Goal: Task Accomplishment & Management: Manage account settings

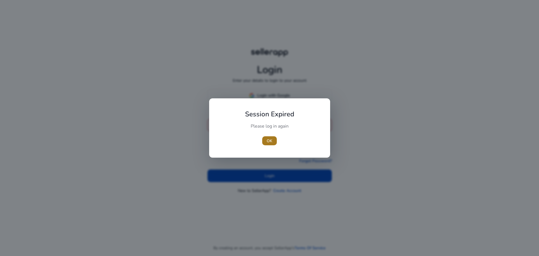
click at [271, 140] on span "OK" at bounding box center [270, 141] width 6 height 6
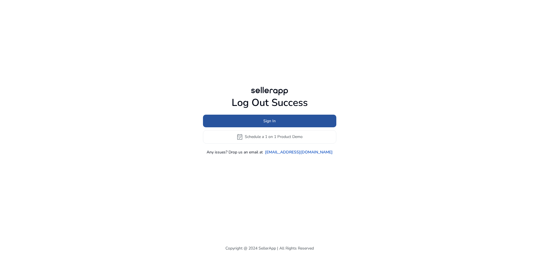
click at [281, 119] on span at bounding box center [269, 120] width 133 height 13
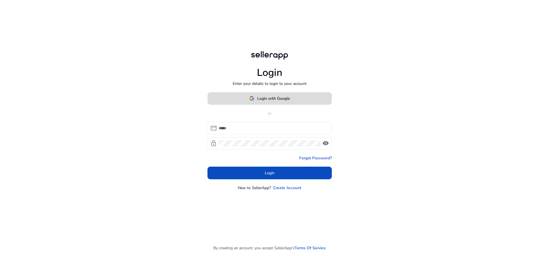
click at [272, 98] on span "Login with Google" at bounding box center [273, 98] width 33 height 6
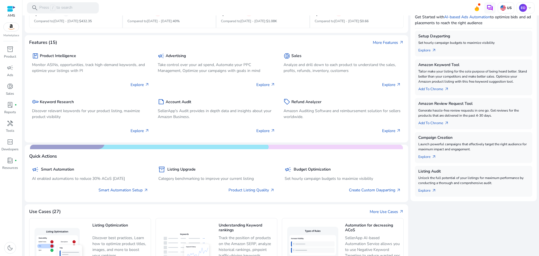
scroll to position [175, 0]
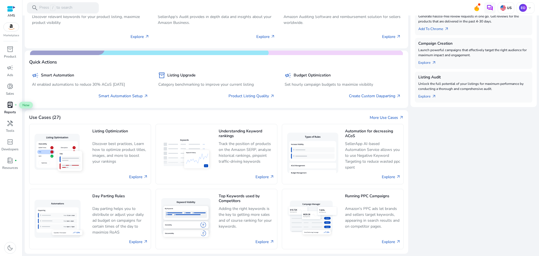
click at [10, 104] on span "lab_profile" at bounding box center [10, 104] width 7 height 7
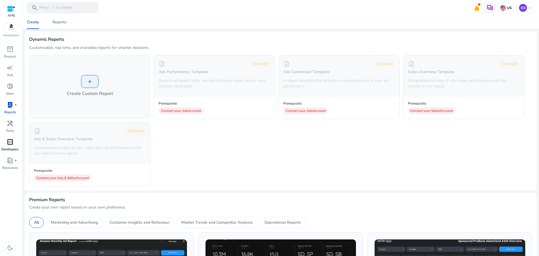
click at [8, 142] on span "code_blocks" at bounding box center [10, 141] width 7 height 7
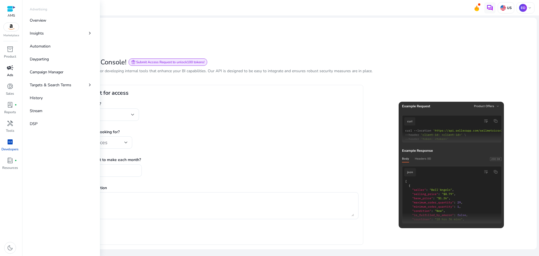
click at [11, 69] on span "campaign" at bounding box center [10, 67] width 7 height 7
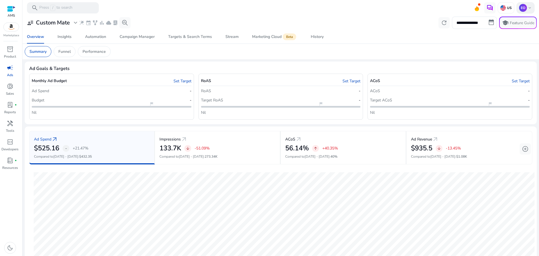
click at [528, 7] on span "keyboard_arrow_down" at bounding box center [529, 8] width 4 height 4
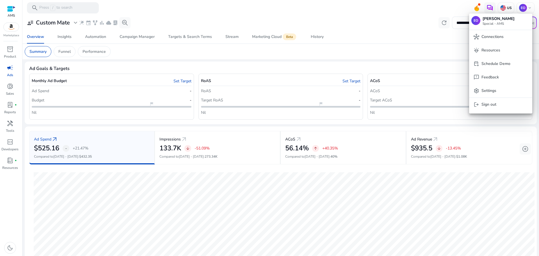
click at [475, 7] on div at bounding box center [269, 128] width 539 height 256
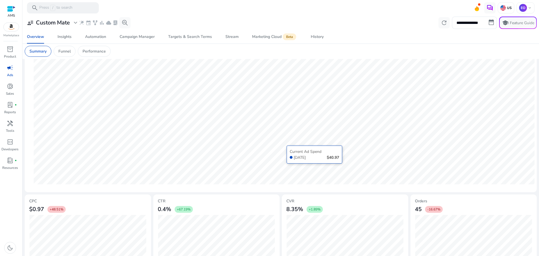
scroll to position [129, 0]
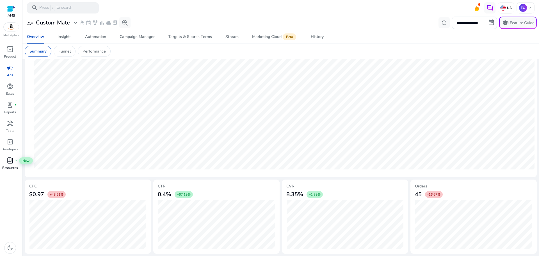
click at [6, 157] on div "book_4 fiber_manual_record" at bounding box center [10, 160] width 16 height 9
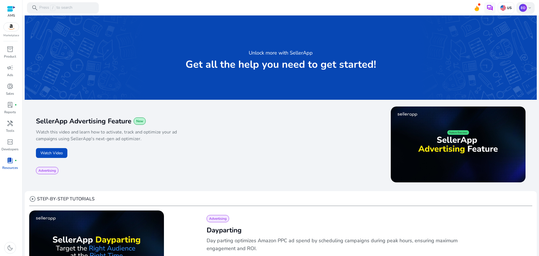
click at [529, 7] on span "keyboard_arrow_down" at bounding box center [529, 8] width 4 height 4
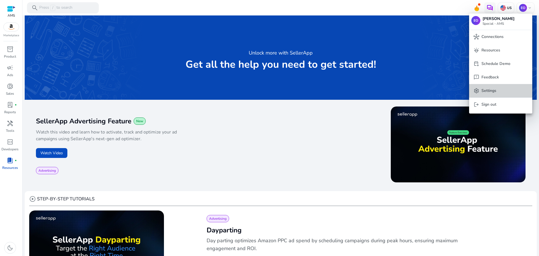
click at [490, 87] on button "settings Settings" at bounding box center [500, 90] width 63 height 13
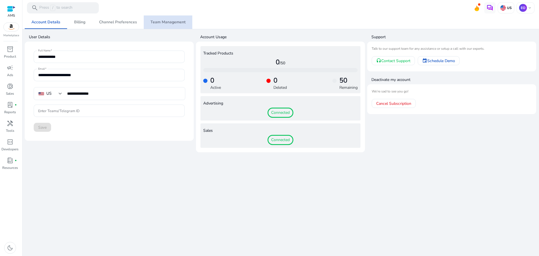
click at [168, 22] on span "Team Management" at bounding box center [167, 22] width 35 height 4
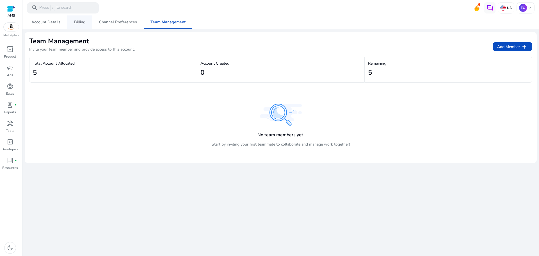
click at [81, 20] on span "Billing" at bounding box center [79, 22] width 11 height 4
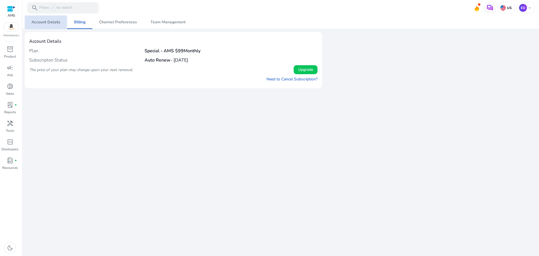
click at [42, 22] on span "Account Details" at bounding box center [45, 22] width 29 height 4
